Goal: Information Seeking & Learning: Learn about a topic

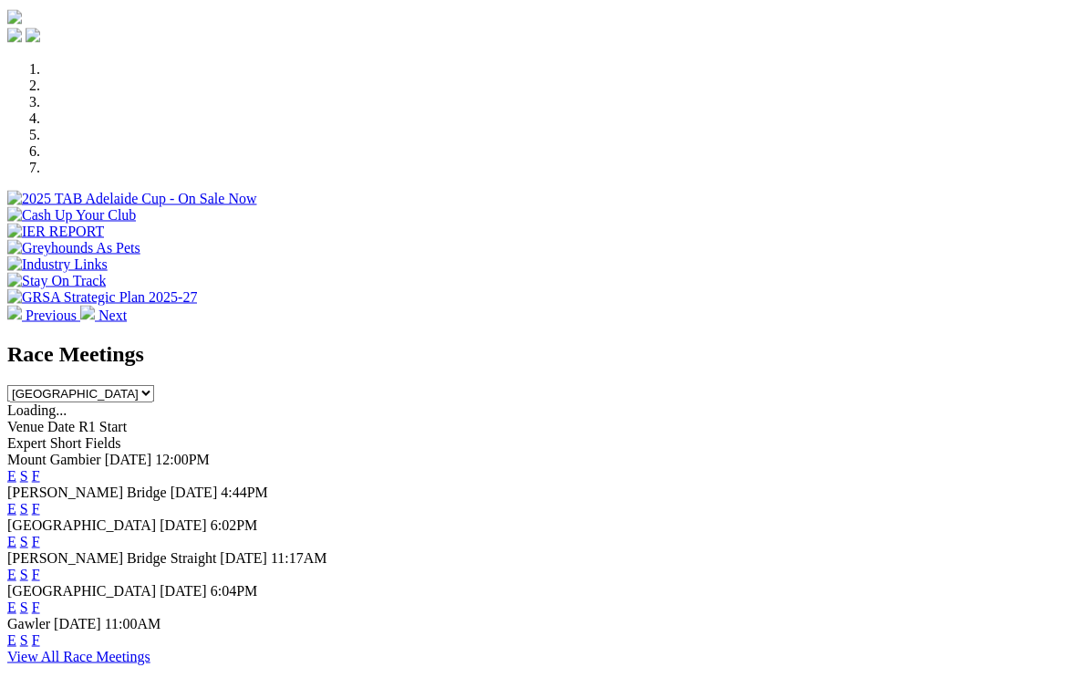
scroll to position [515, 0]
click at [40, 599] on link "F" at bounding box center [36, 607] width 8 height 16
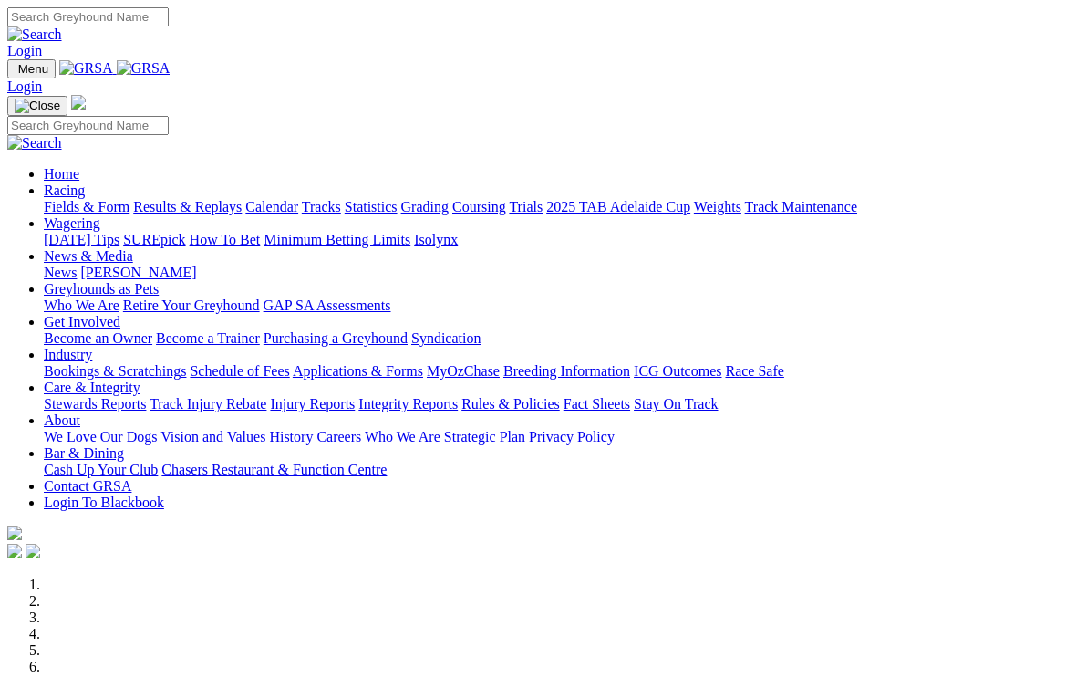
scroll to position [545, 0]
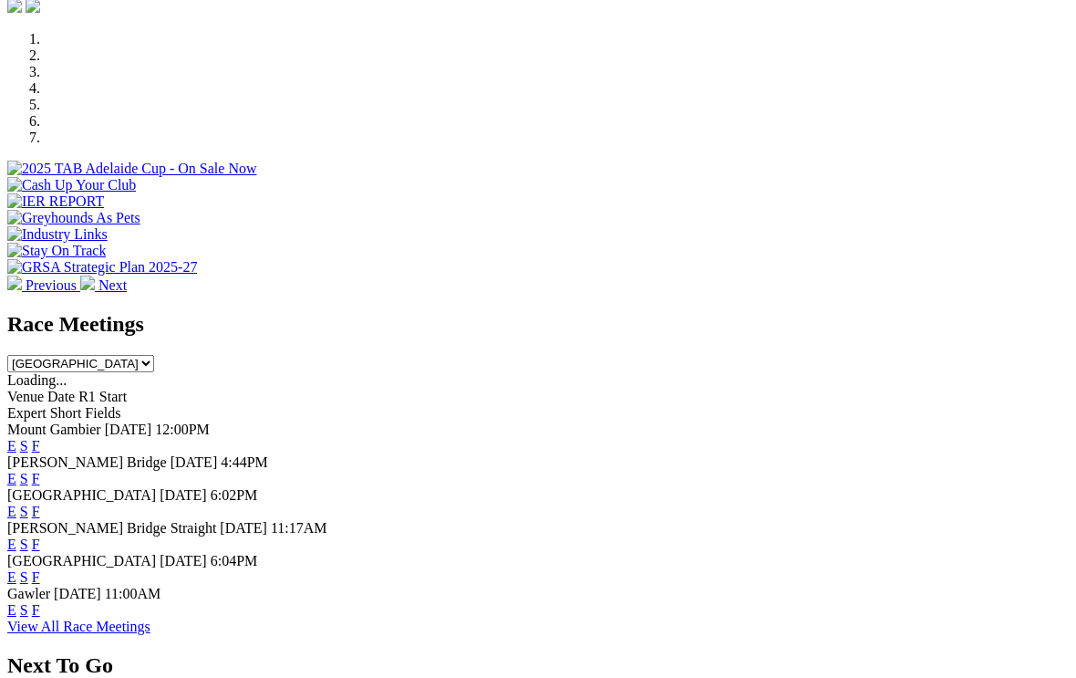
click at [28, 569] on link "S" at bounding box center [24, 577] width 8 height 16
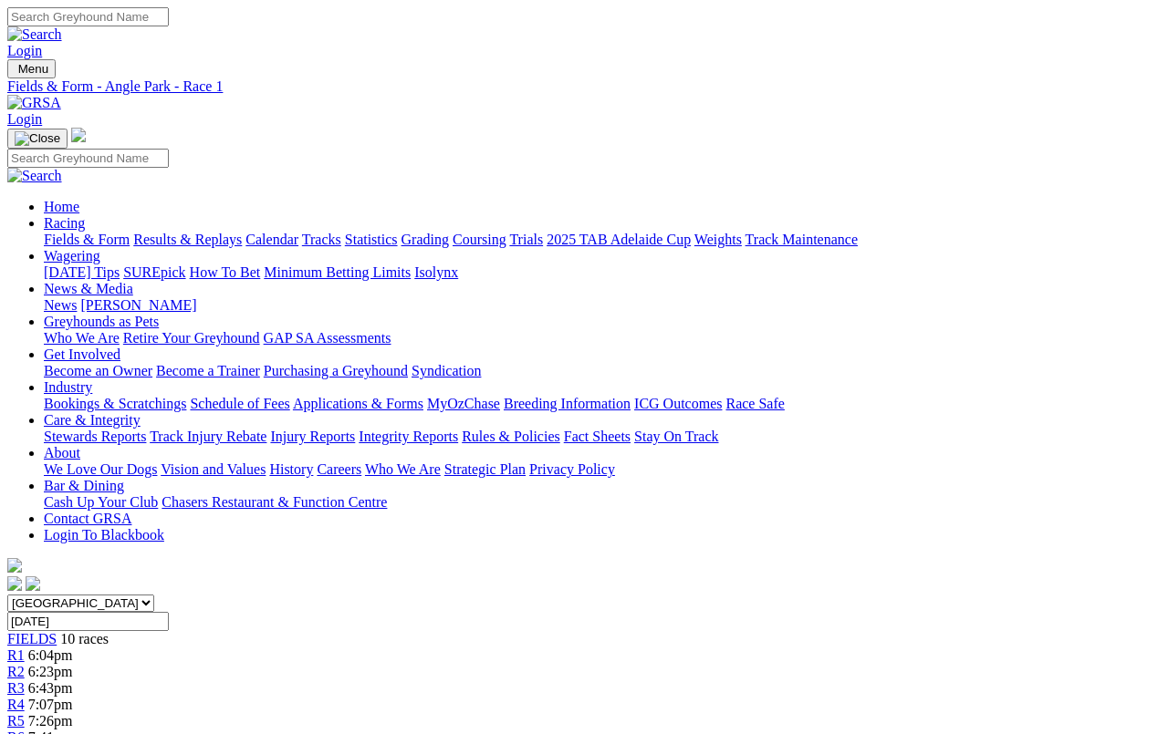
scroll to position [6, 0]
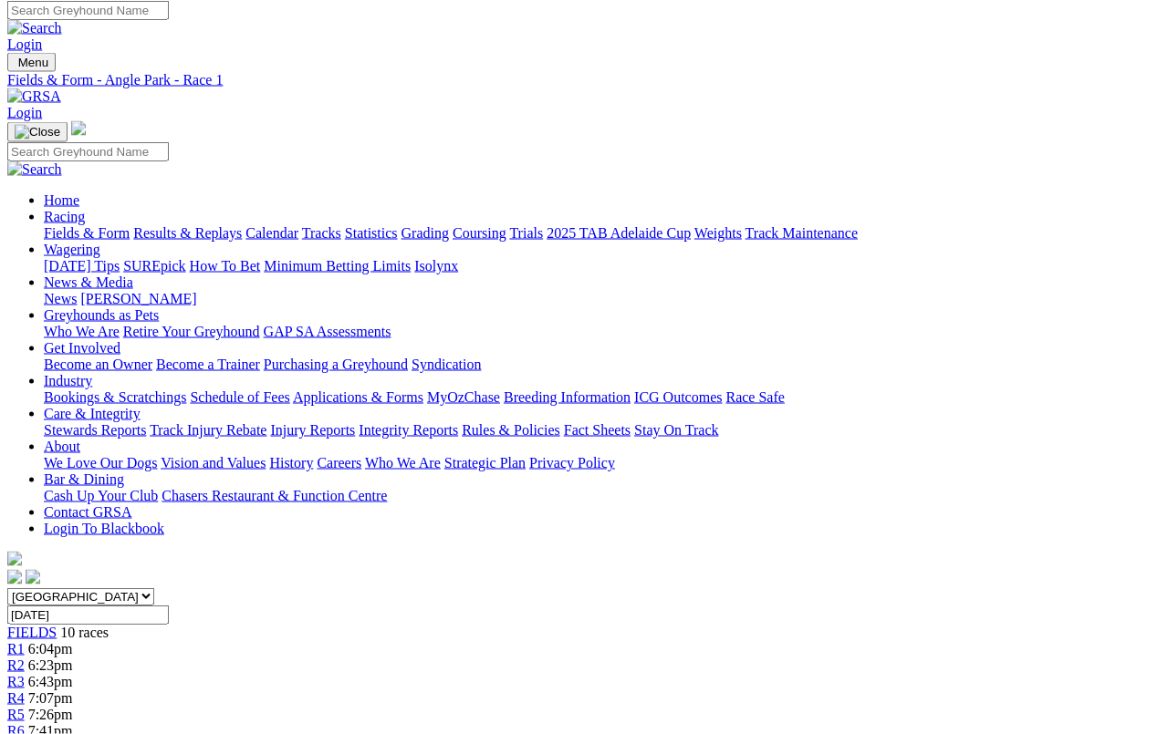
click at [25, 658] on span "R2" at bounding box center [15, 666] width 17 height 16
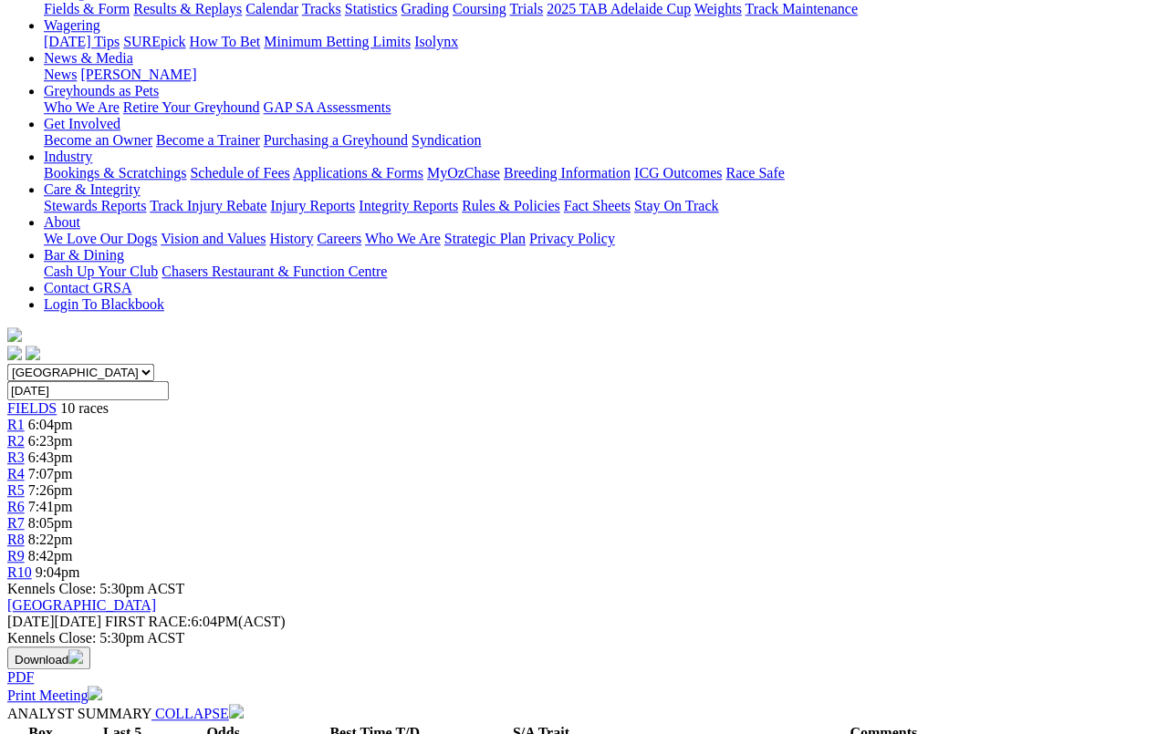
scroll to position [230, 0]
click at [80, 566] on span "9:04pm" at bounding box center [58, 574] width 45 height 16
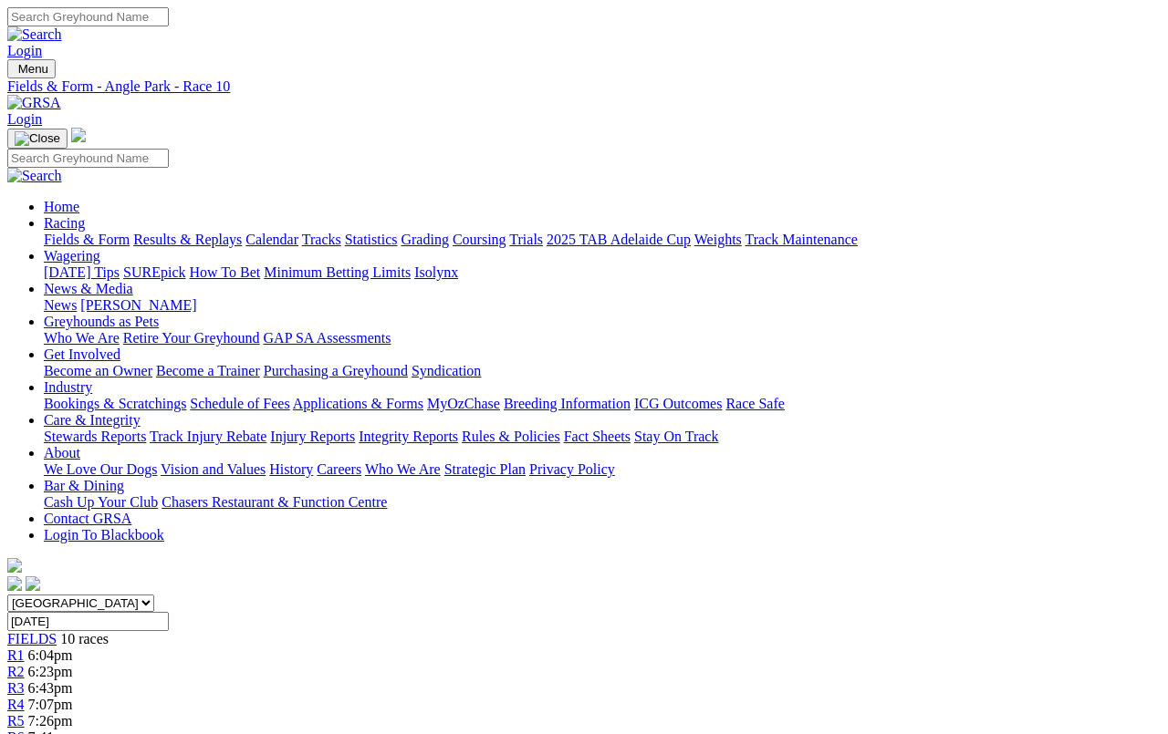
scroll to position [0, 71]
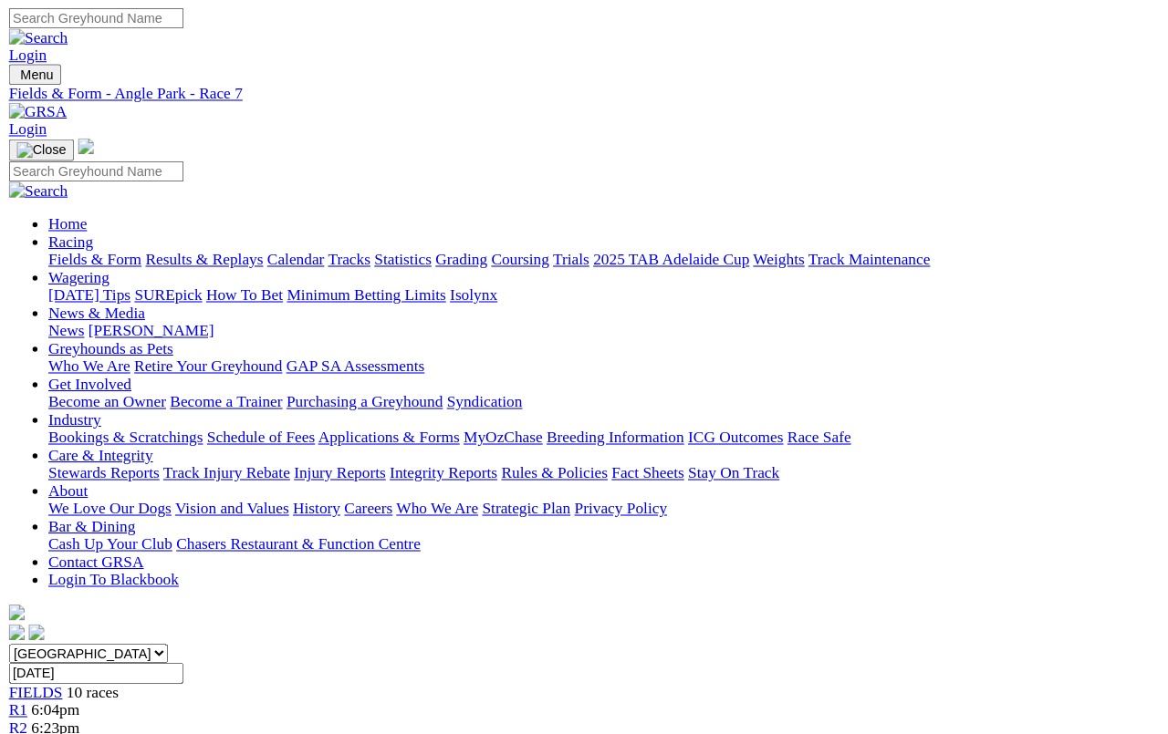
scroll to position [301, 0]
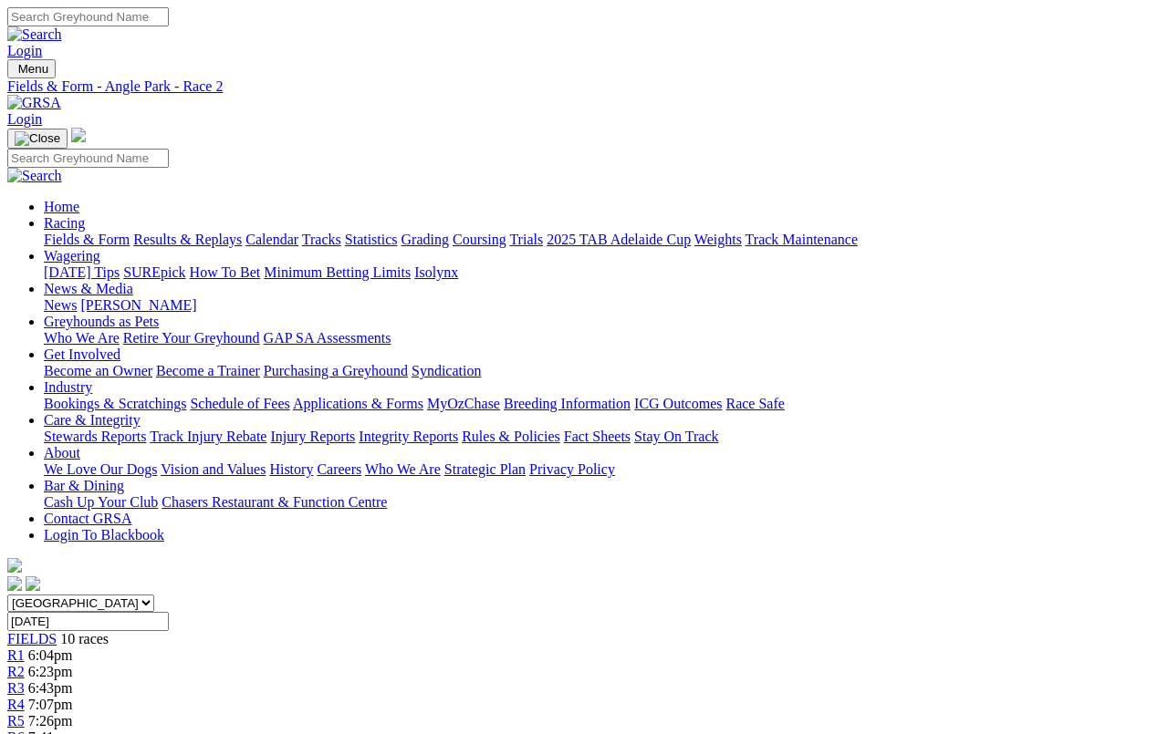
scroll to position [6, 0]
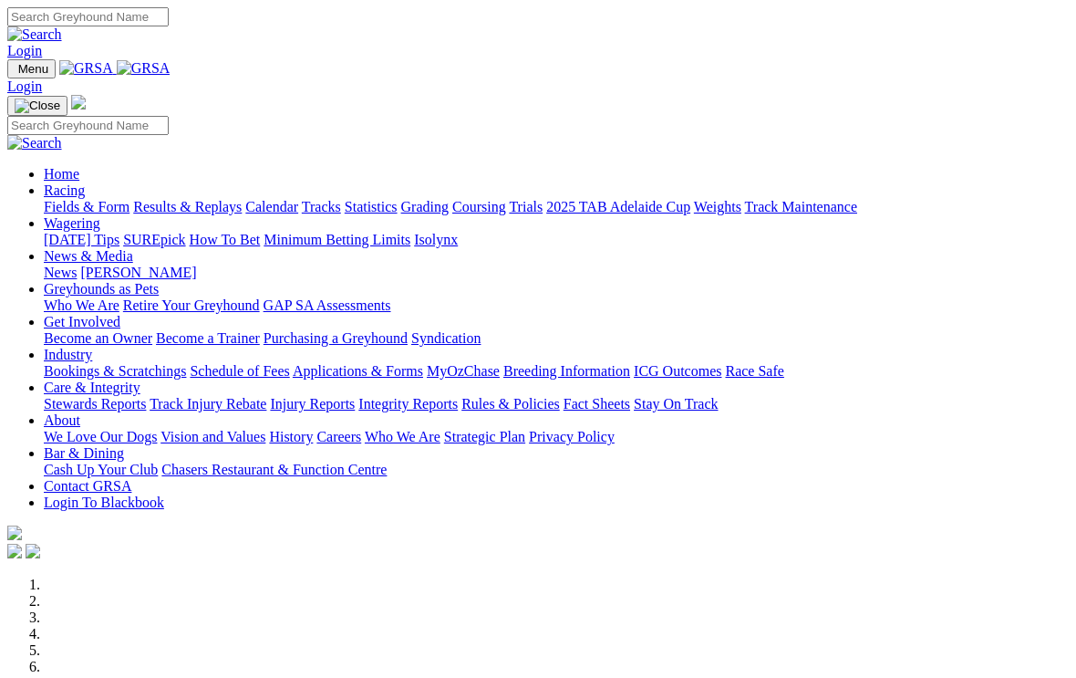
scroll to position [545, 0]
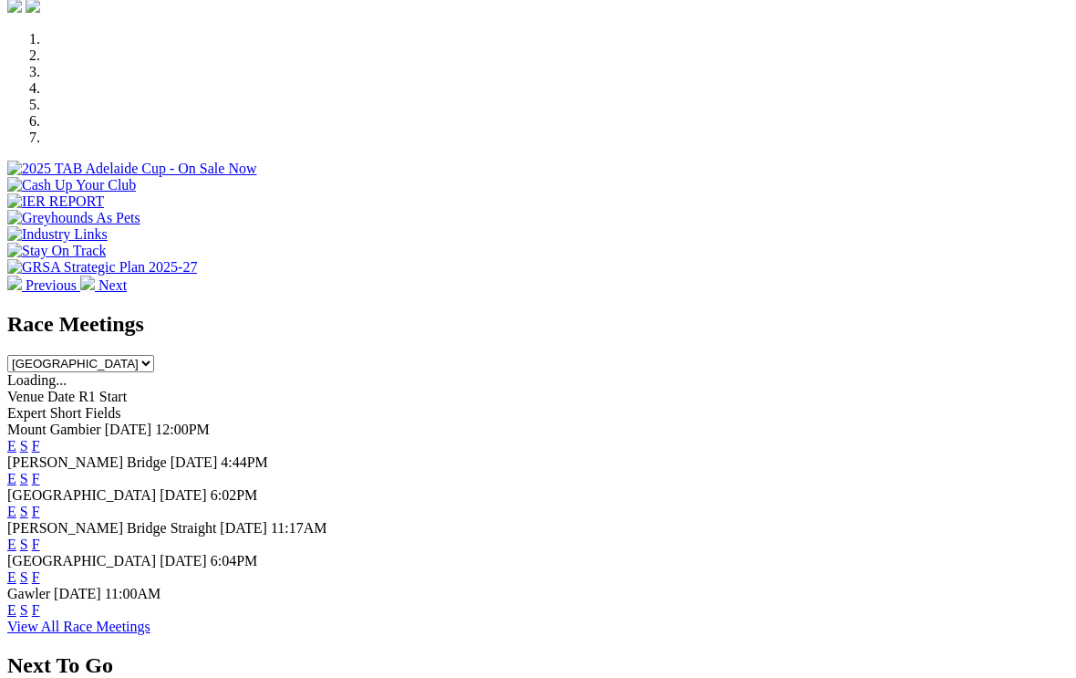
click at [40, 602] on link "F" at bounding box center [36, 610] width 8 height 16
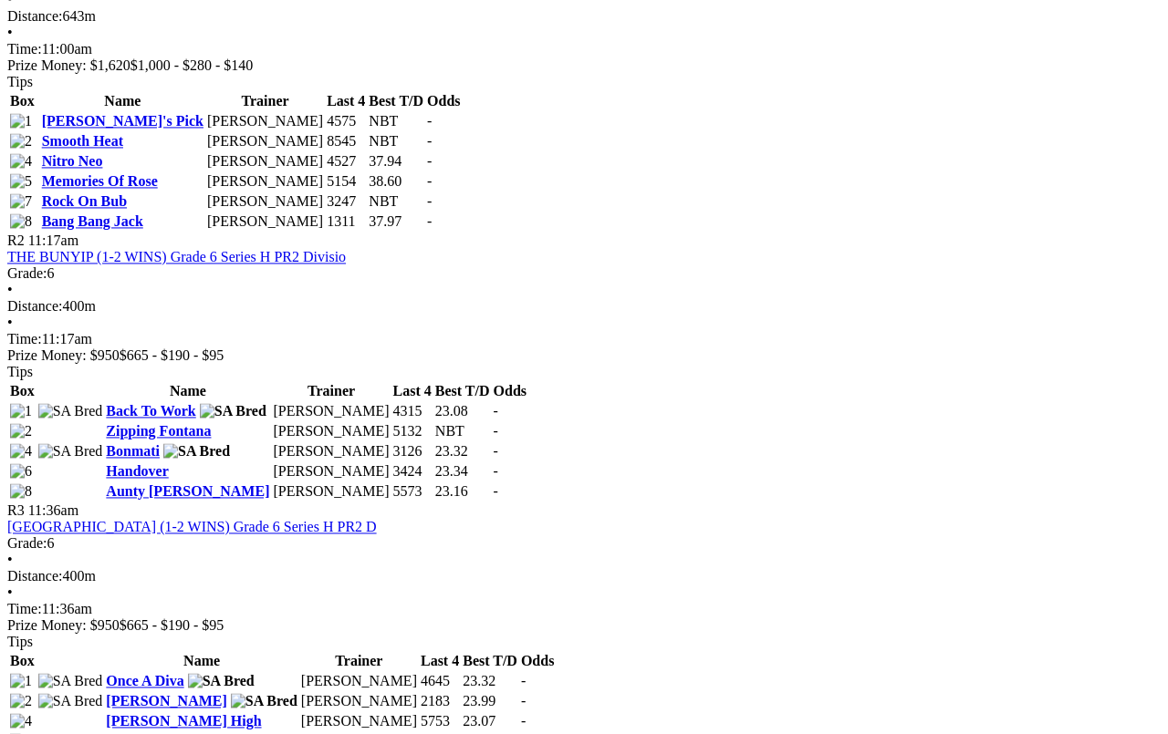
scroll to position [1005, 0]
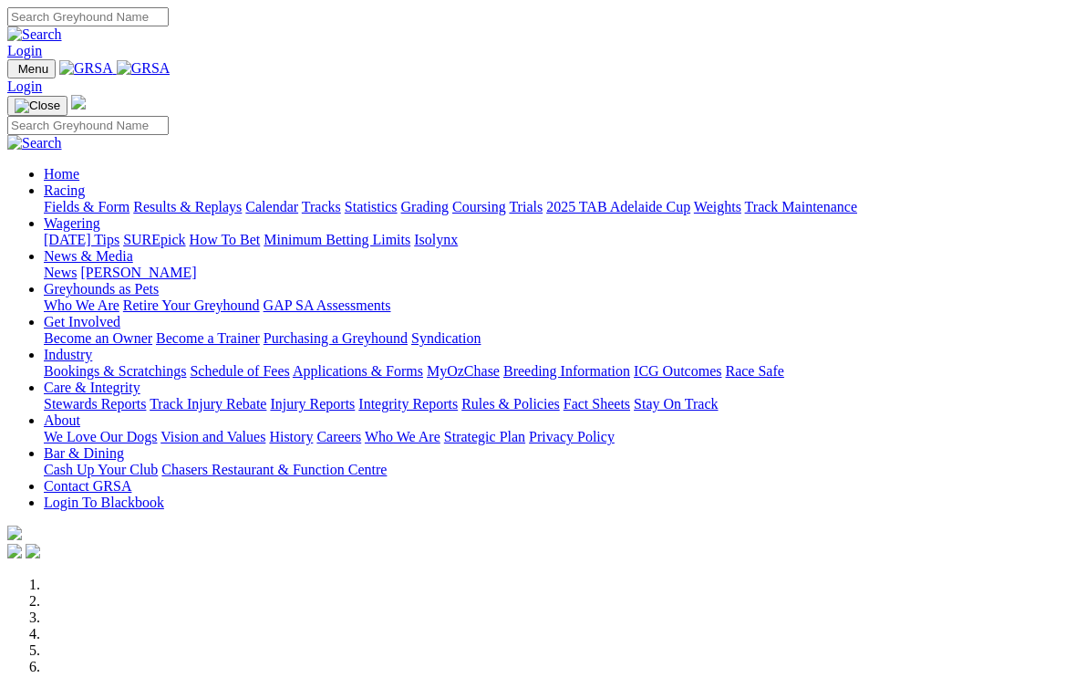
click at [85, 182] on link "Racing" at bounding box center [64, 190] width 41 height 16
click at [506, 199] on link "Coursing" at bounding box center [479, 207] width 54 height 16
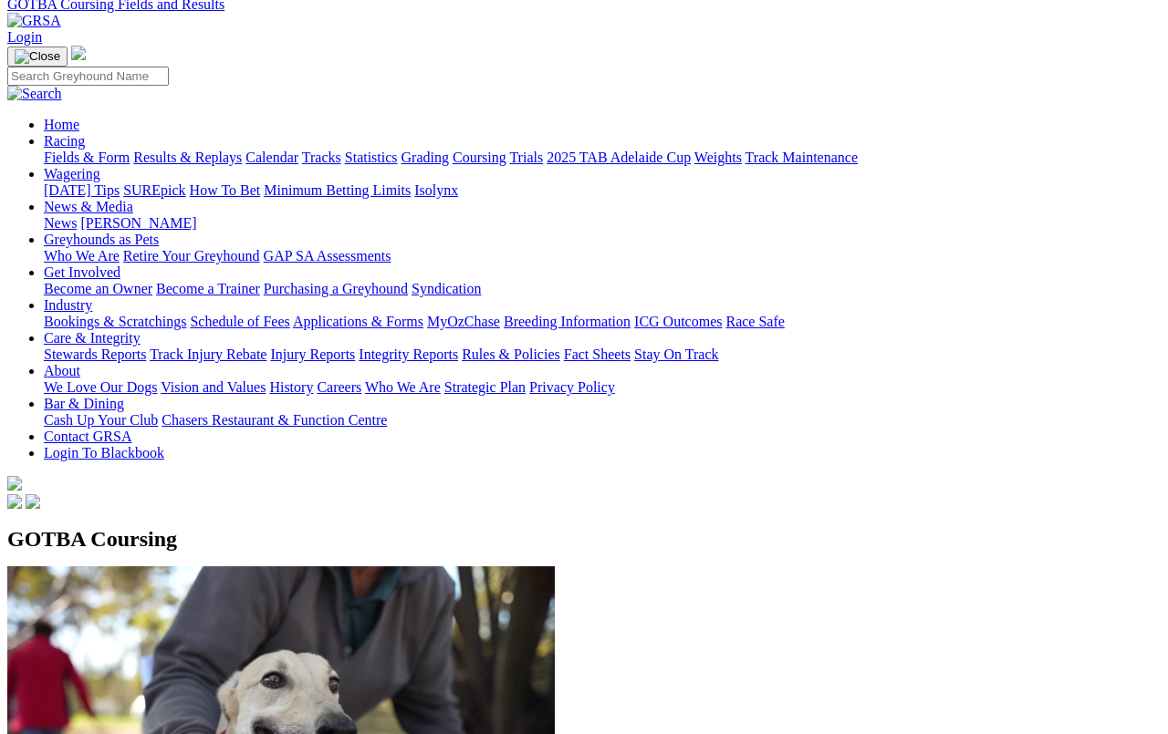
scroll to position [83, 0]
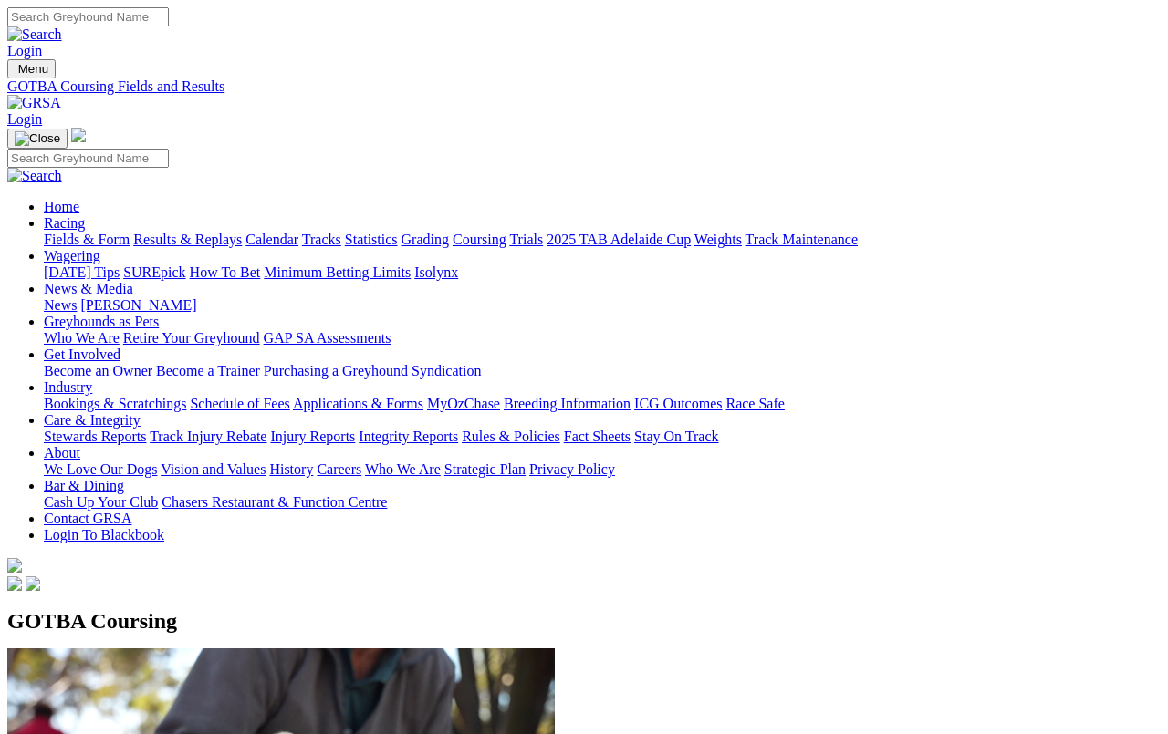
click at [75, 232] on link "Fields & Form" at bounding box center [87, 240] width 86 height 16
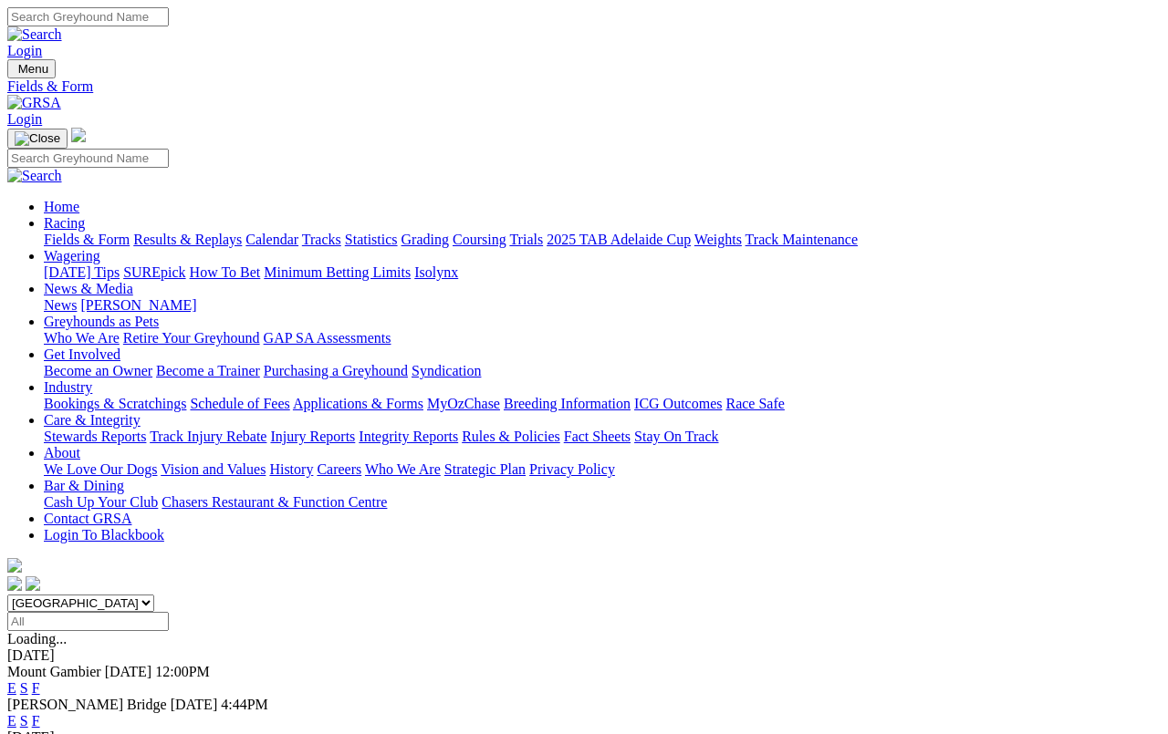
scroll to position [6, 0]
